Goal: Task Accomplishment & Management: Manage account settings

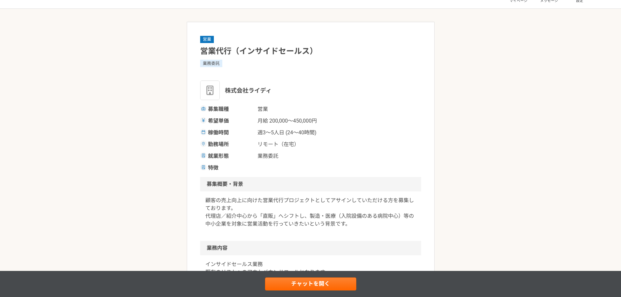
scroll to position [33, 0]
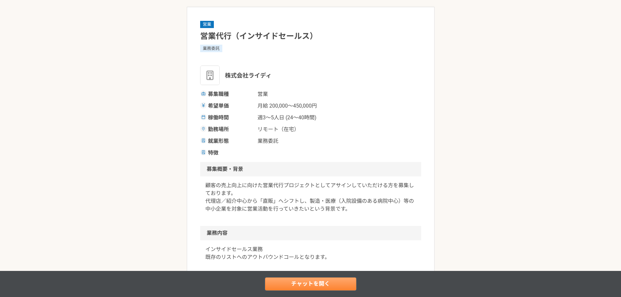
click at [317, 287] on link "チャットを開く" at bounding box center [310, 283] width 91 height 13
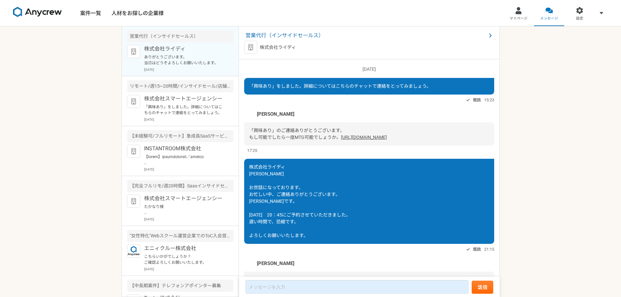
scroll to position [52, 0]
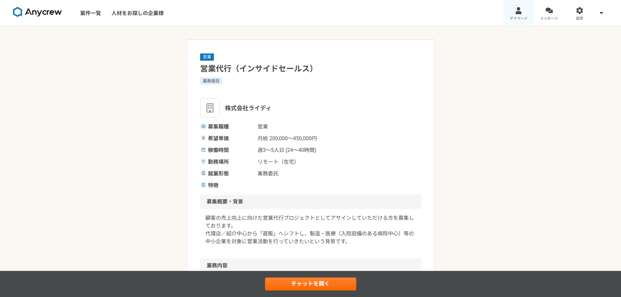
click at [524, 15] on link "マイページ" at bounding box center [518, 13] width 31 height 26
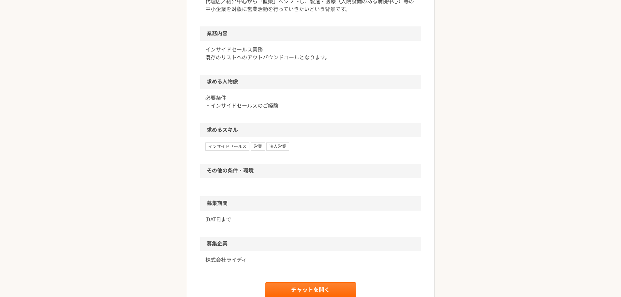
scroll to position [326, 0]
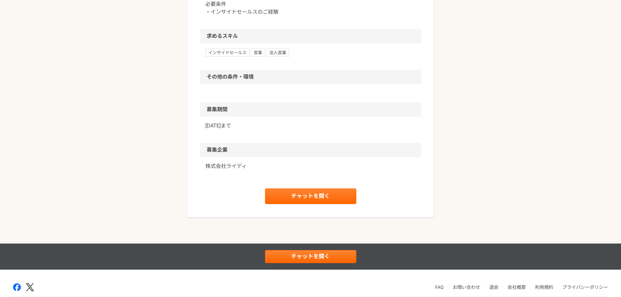
click at [227, 168] on p "株式会社ライディ" at bounding box center [310, 166] width 211 height 8
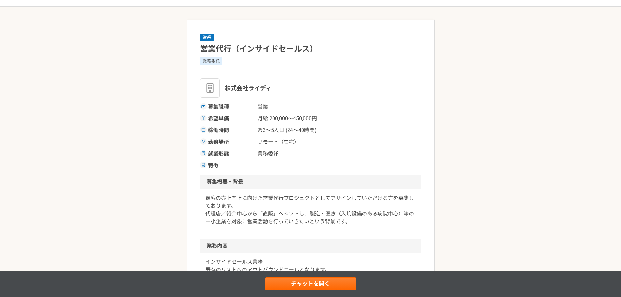
scroll to position [98, 0]
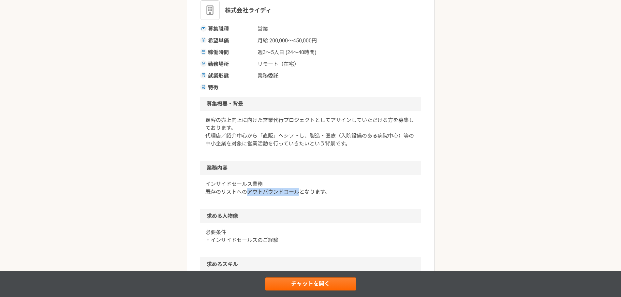
drag, startPoint x: 246, startPoint y: 191, endPoint x: 300, endPoint y: 190, distance: 53.8
click at [300, 190] on p "インサイドセールス業務 既存のリストへのアウトバウンドコールとなります。" at bounding box center [310, 188] width 211 height 16
copy p "アウトバウンドコール"
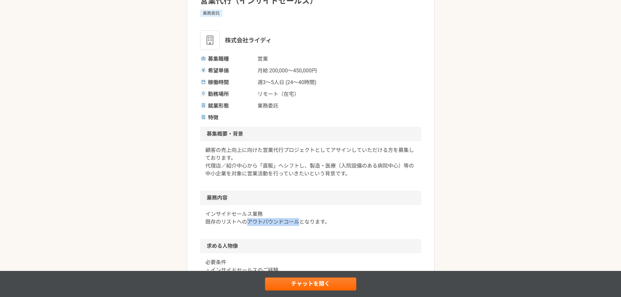
scroll to position [0, 0]
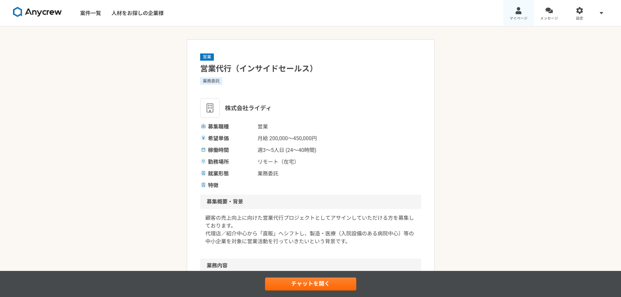
click at [515, 12] on div at bounding box center [518, 10] width 7 height 7
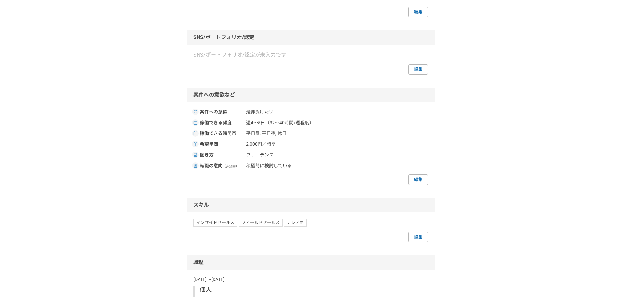
scroll to position [196, 0]
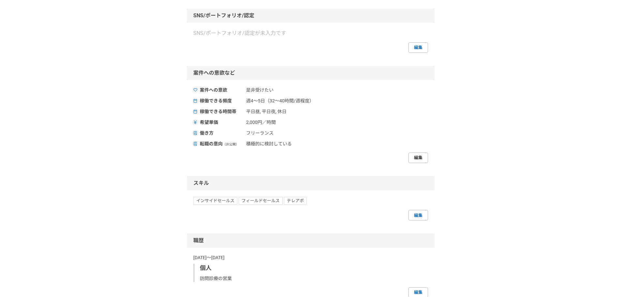
click at [425, 162] on link "編集" at bounding box center [419, 158] width 20 height 10
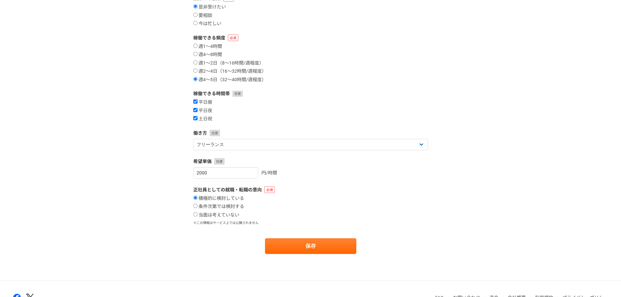
scroll to position [65, 0]
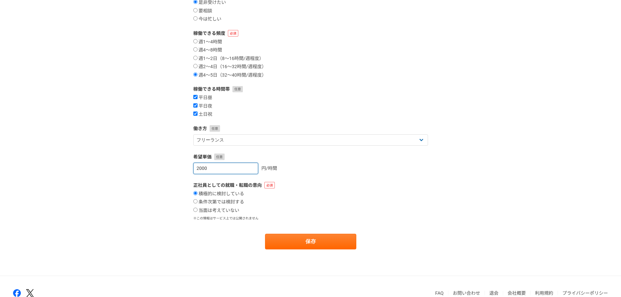
click at [225, 170] on input "2000" at bounding box center [225, 168] width 65 height 11
click at [246, 168] on input "2001" at bounding box center [225, 168] width 65 height 11
click at [246, 168] on input "2002" at bounding box center [225, 168] width 65 height 11
click at [246, 168] on input "2003" at bounding box center [225, 168] width 65 height 11
click at [246, 168] on input "2004" at bounding box center [225, 168] width 65 height 11
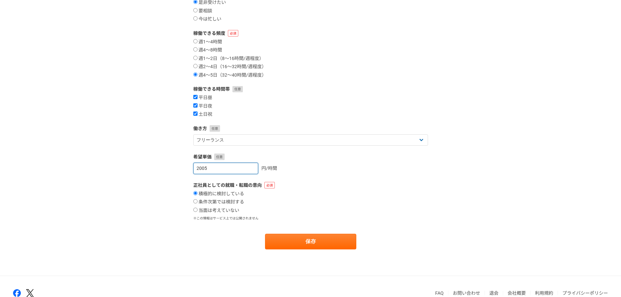
click at [246, 168] on input "2005" at bounding box center [225, 168] width 65 height 11
click at [246, 168] on input "2009" at bounding box center [225, 168] width 65 height 11
click at [217, 170] on input "2009" at bounding box center [225, 168] width 65 height 11
type input "2000"
click at [265, 234] on button "保存" at bounding box center [310, 242] width 91 height 16
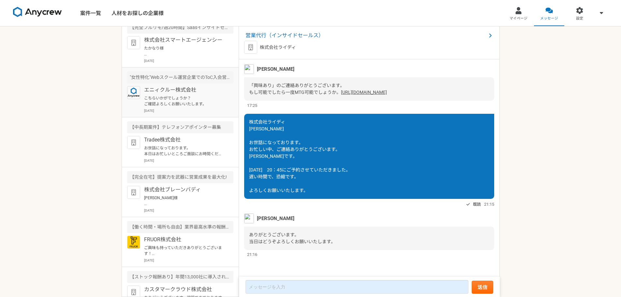
scroll to position [163, 0]
